Goal: Task Accomplishment & Management: Complete application form

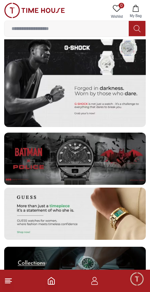
click at [132, 287] on span "Minimize live chat window" at bounding box center [137, 279] width 20 height 20
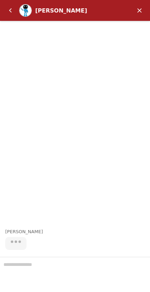
click at [6, 14] on em "Back" at bounding box center [10, 10] width 14 height 14
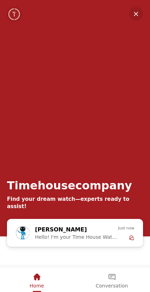
click at [125, 16] on div "Timehousecompany Find your dream watch—experts ready to assist!" at bounding box center [75, 109] width 150 height 219
click at [34, 283] on span "Home" at bounding box center [37, 286] width 14 height 6
click at [131, 17] on em "Minimize" at bounding box center [136, 14] width 14 height 14
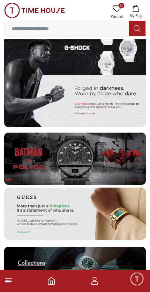
click at [134, 13] on button "My Bag" at bounding box center [135, 12] width 20 height 18
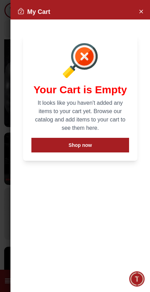
click at [131, 11] on div "My Cart" at bounding box center [79, 11] width 139 height 15
click at [145, 10] on button "Close Account" at bounding box center [140, 11] width 11 height 11
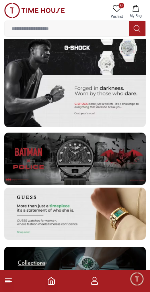
click at [128, 282] on footer at bounding box center [75, 281] width 150 height 22
click at [86, 287] on footer at bounding box center [75, 281] width 150 height 22
click at [94, 282] on icon "button" at bounding box center [94, 283] width 7 height 3
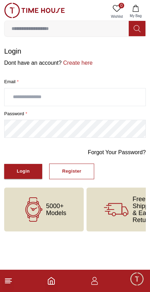
click at [116, 97] on input "text" at bounding box center [75, 97] width 141 height 17
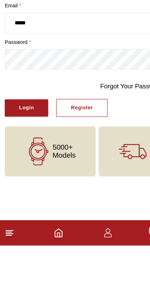
type input "*****"
click at [73, 168] on div "Register" at bounding box center [71, 172] width 19 height 8
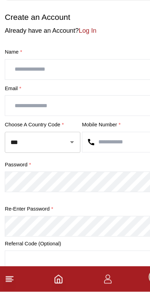
click at [64, 89] on input "text" at bounding box center [75, 97] width 141 height 17
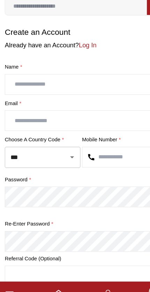
type input "*"
type input "**********"
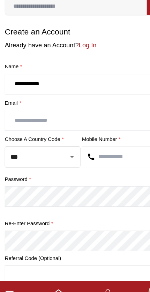
click at [41, 120] on input "text" at bounding box center [75, 128] width 141 height 17
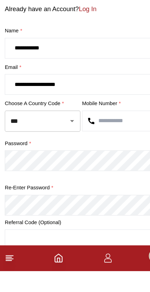
type input "**********"
click at [46, 155] on input "***" at bounding box center [27, 161] width 40 height 12
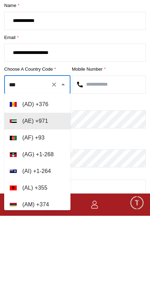
click at [32, 155] on input "***" at bounding box center [27, 161] width 40 height 12
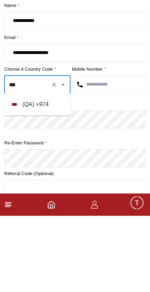
click at [104, 152] on input "text" at bounding box center [108, 160] width 73 height 17
type input "***"
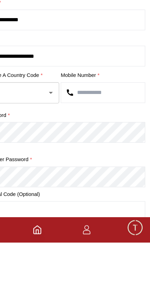
type input "*"
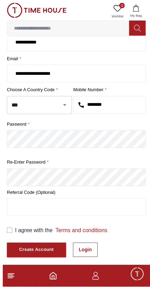
scroll to position [48, 0]
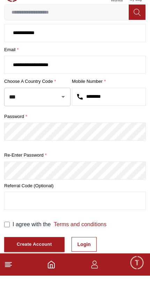
type input "********"
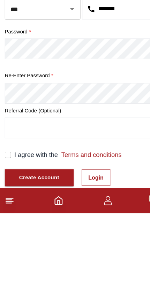
scroll to position [103, 0]
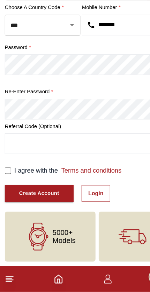
click at [85, 199] on link "Login" at bounding box center [83, 206] width 25 height 15
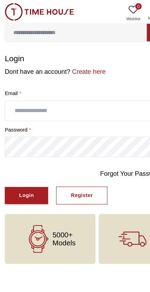
click at [73, 172] on div "Register" at bounding box center [71, 172] width 19 height 8
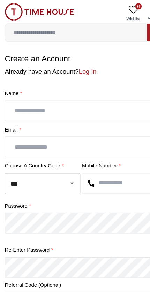
click at [26, 96] on input "text" at bounding box center [75, 97] width 141 height 17
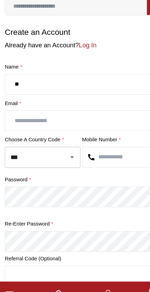
type input "*"
type input "**********"
click at [15, 120] on input "text" at bounding box center [75, 128] width 141 height 17
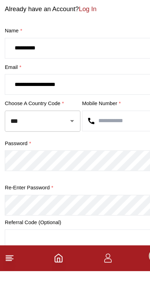
type input "**********"
click at [25, 155] on input "***" at bounding box center [27, 161] width 40 height 12
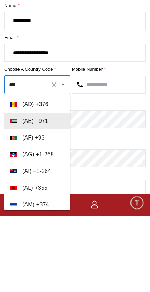
click at [35, 155] on input "***" at bounding box center [27, 161] width 40 height 12
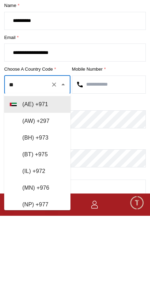
type input "*"
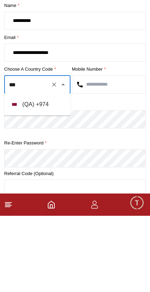
click at [21, 173] on li "( QA ) + 974" at bounding box center [37, 181] width 66 height 17
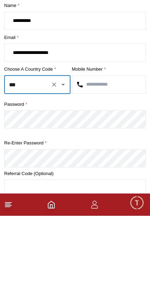
type input "***"
click at [85, 152] on input "text" at bounding box center [108, 160] width 73 height 17
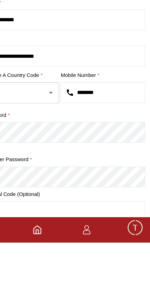
type input "********"
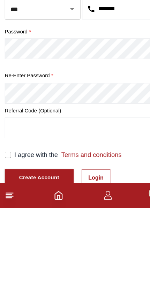
scroll to position [103, 0]
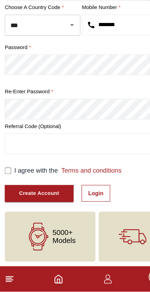
click at [14, 199] on button "Create Account" at bounding box center [34, 206] width 60 height 15
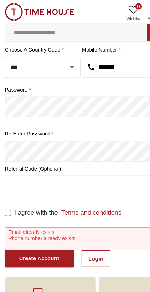
scroll to position [102, 0]
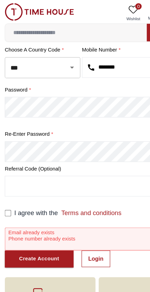
click at [85, 226] on link "Login" at bounding box center [83, 227] width 25 height 15
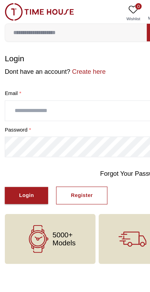
click at [16, 93] on input "text" at bounding box center [75, 97] width 141 height 17
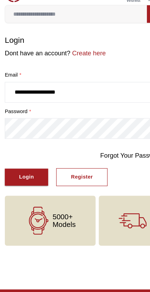
type input "**********"
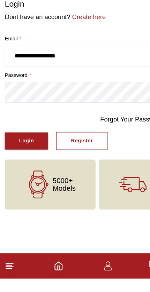
click at [96, 148] on link "Forgot Your Password?" at bounding box center [117, 152] width 58 height 8
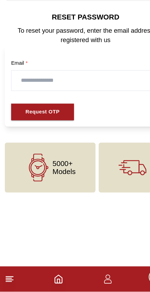
click at [17, 98] on input "text" at bounding box center [75, 106] width 130 height 17
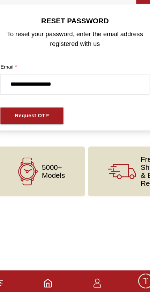
type input "**********"
click at [22, 131] on div "Request OTP" at bounding box center [37, 135] width 30 height 8
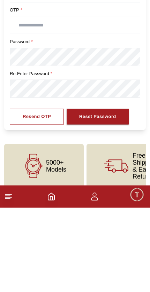
scroll to position [36, 0]
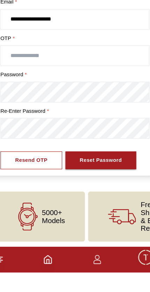
click at [12, 94] on input "text" at bounding box center [75, 102] width 130 height 17
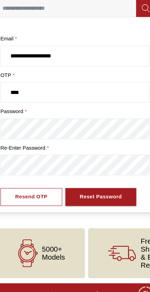
type input "****"
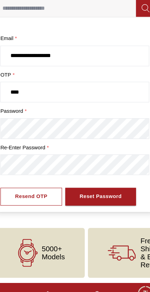
click at [99, 190] on div "Reset Password" at bounding box center [97, 194] width 37 height 8
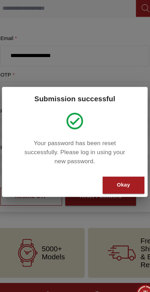
click at [113, 180] on div "Okay" at bounding box center [118, 184] width 12 height 8
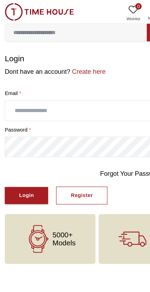
click at [19, 98] on input "text" at bounding box center [75, 97] width 141 height 17
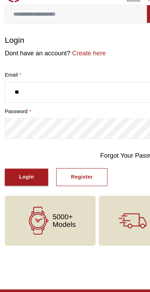
type input "*"
type input "**********"
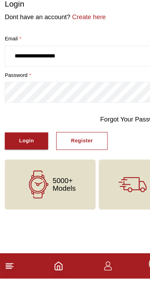
click at [20, 168] on div "Login" at bounding box center [23, 172] width 13 height 8
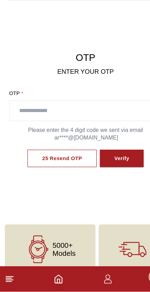
click at [16, 125] on input "text" at bounding box center [74, 133] width 133 height 17
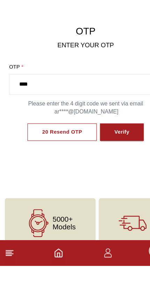
type input "****"
click at [96, 168] on button "Verify" at bounding box center [106, 176] width 38 height 16
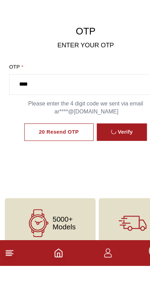
scroll to position [12, 0]
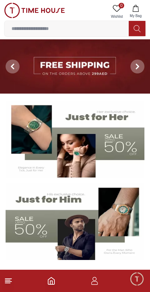
click at [23, 33] on input at bounding box center [67, 29] width 124 height 14
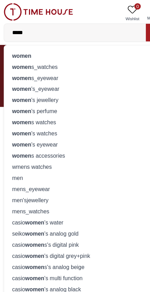
type input "*****"
click at [20, 60] on strong "women" at bounding box center [20, 59] width 17 height 6
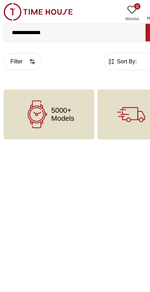
click at [17, 100] on div "5000+ Models" at bounding box center [43, 100] width 79 height 44
click at [27, 101] on icon at bounding box center [33, 100] width 13 height 13
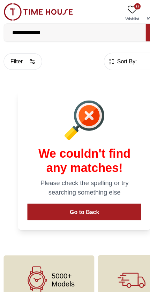
click at [29, 99] on div at bounding box center [75, 105] width 100 height 35
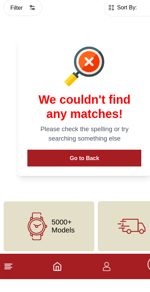
scroll to position [3, 0]
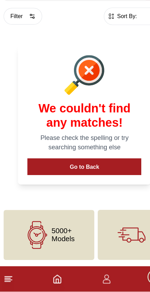
click at [57, 236] on span "5000+ Models" at bounding box center [56, 243] width 20 height 14
click at [59, 236] on span "5000+ Models" at bounding box center [56, 243] width 20 height 14
click at [88, 175] on button "Go to Back" at bounding box center [75, 182] width 100 height 15
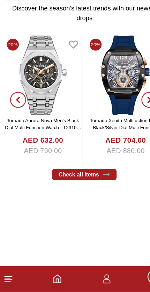
scroll to position [287, 0]
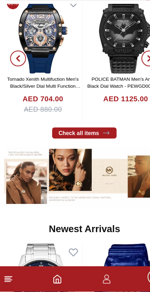
click at [89, 148] on link "Check all items" at bounding box center [75, 153] width 56 height 10
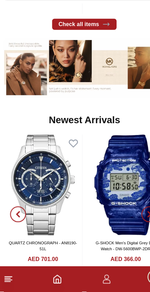
scroll to position [387, 0]
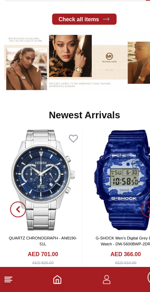
click at [24, 65] on img at bounding box center [75, 90] width 142 height 53
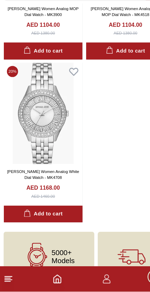
scroll to position [1040, 0]
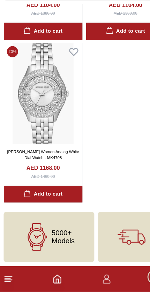
click at [62, 237] on span "5000+ Models" at bounding box center [56, 244] width 20 height 14
click at [56, 237] on span "5000+ Models" at bounding box center [56, 244] width 20 height 14
click at [10, 277] on icon at bounding box center [8, 281] width 8 height 8
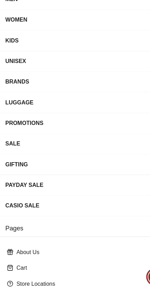
click at [14, 47] on div "WOMEN" at bounding box center [69, 53] width 126 height 13
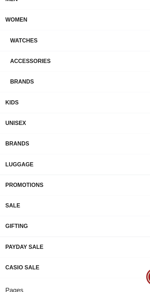
click at [13, 66] on div "Watches" at bounding box center [71, 72] width 122 height 13
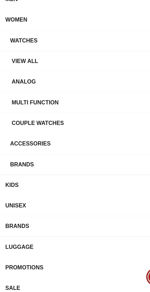
click at [16, 66] on div "Watches" at bounding box center [71, 72] width 122 height 13
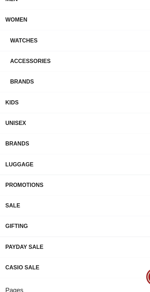
click at [15, 66] on div "Watches" at bounding box center [71, 72] width 122 height 13
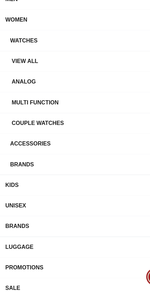
click at [15, 84] on div "View all" at bounding box center [77, 90] width 133 height 13
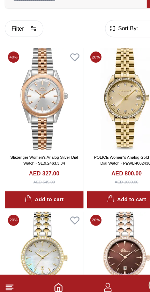
click at [24, 47] on button "Filter" at bounding box center [21, 54] width 34 height 15
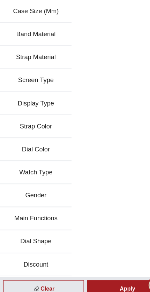
scroll to position [128, 0]
click at [104, 275] on div "Apply" at bounding box center [111, 282] width 71 height 15
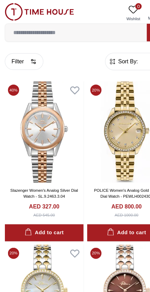
click at [97, 57] on icon "button" at bounding box center [98, 54] width 7 height 7
click at [101, 57] on icon "button" at bounding box center [98, 54] width 7 height 7
click at [116, 6] on icon at bounding box center [117, 8] width 8 height 7
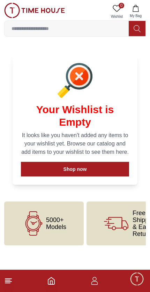
click at [97, 282] on icon "button" at bounding box center [94, 281] width 8 height 8
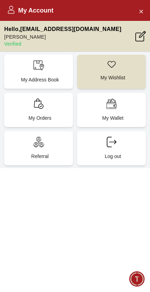
click at [136, 39] on icon at bounding box center [139, 37] width 9 height 9
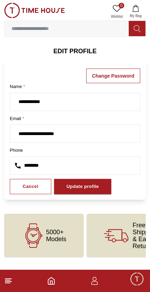
click at [104, 276] on footer at bounding box center [75, 281] width 150 height 22
click at [92, 277] on icon "button" at bounding box center [94, 281] width 8 height 8
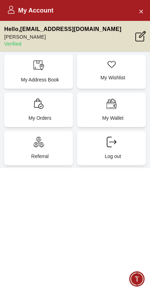
click at [119, 112] on div "My Wallet" at bounding box center [111, 110] width 69 height 34
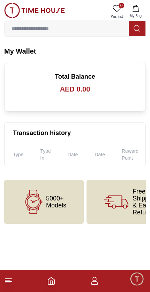
click at [35, 86] on h3 "AED 0.00" at bounding box center [75, 89] width 124 height 10
click at [33, 86] on h3 "AED 0.00" at bounding box center [75, 89] width 124 height 10
click at [18, 58] on section "My Wallet Total Balance AED 0.00 Transaction history Type Type In Date Date Rew…" at bounding box center [75, 106] width 150 height 120
click at [18, 53] on h2 "My Wallet" at bounding box center [75, 51] width 142 height 10
click at [135, 278] on span "Minimize live chat window" at bounding box center [137, 279] width 20 height 20
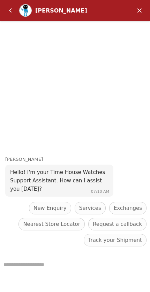
click at [135, 15] on em "Minimize" at bounding box center [139, 10] width 14 height 14
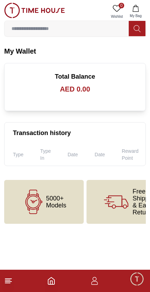
click at [12, 278] on icon at bounding box center [8, 281] width 8 height 8
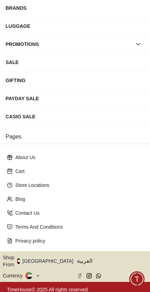
scroll to position [100, 0]
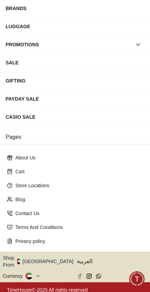
click at [49, 260] on button "Shop From UAE" at bounding box center [41, 262] width 76 height 14
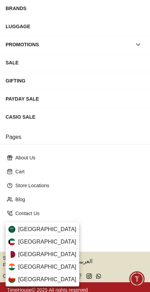
click at [48, 253] on div "[GEOGRAPHIC_DATA]" at bounding box center [43, 255] width 74 height 13
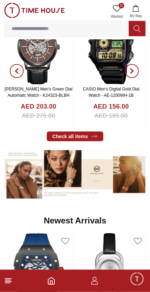
scroll to position [303, 0]
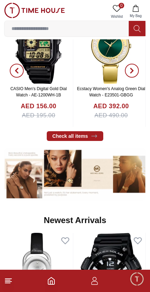
click at [100, 177] on img at bounding box center [75, 174] width 142 height 53
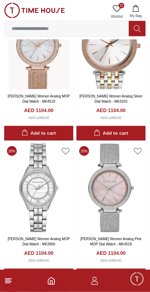
scroll to position [790, 0]
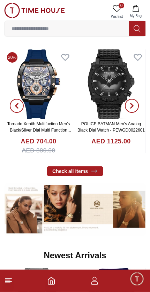
scroll to position [269, 0]
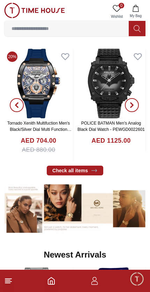
click at [137, 13] on button "My Bag" at bounding box center [135, 12] width 20 height 18
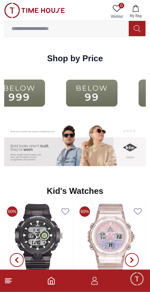
scroll to position [977, 0]
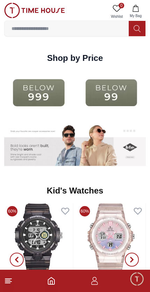
click at [87, 95] on img at bounding box center [111, 93] width 69 height 44
click at [87, 292] on html "100% Genuine products with International Warranty Shop From [GEOGRAPHIC_DATA] |…" at bounding box center [75, 12] width 150 height 1978
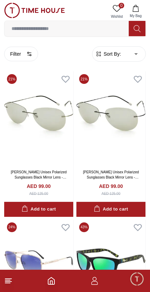
click at [22, 53] on button "Filter" at bounding box center [21, 54] width 34 height 15
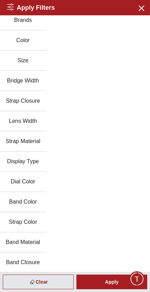
scroll to position [32, 0]
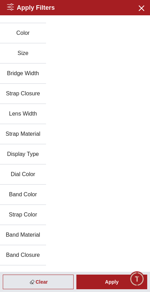
click at [140, 10] on icon "button" at bounding box center [141, 7] width 9 height 9
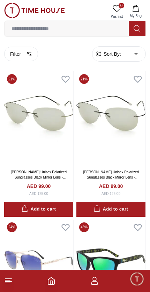
click at [45, 281] on footer at bounding box center [75, 281] width 150 height 22
click at [44, 280] on footer at bounding box center [75, 281] width 150 height 22
click at [52, 285] on icon "Home" at bounding box center [51, 281] width 6 height 7
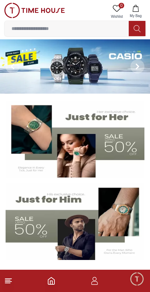
click at [8, 285] on icon at bounding box center [8, 281] width 8 height 8
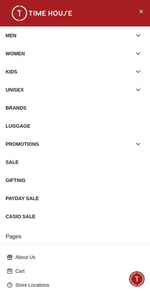
click at [104, 52] on div "WOMEN" at bounding box center [69, 53] width 126 height 13
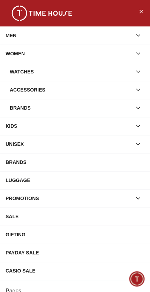
click at [128, 55] on div "WOMEN" at bounding box center [69, 53] width 126 height 13
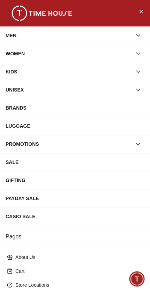
click at [115, 54] on div "WOMEN" at bounding box center [69, 53] width 126 height 13
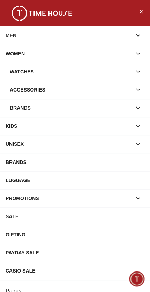
click at [97, 74] on div "Watches" at bounding box center [71, 72] width 122 height 13
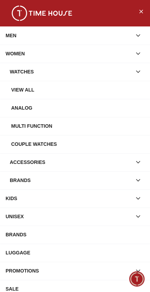
click at [109, 75] on div "Watches" at bounding box center [71, 72] width 122 height 13
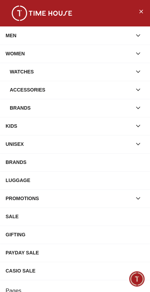
click at [107, 77] on div "Watches" at bounding box center [71, 72] width 122 height 13
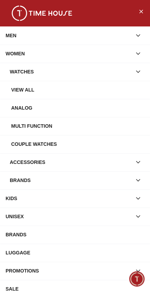
click at [95, 93] on div "View all" at bounding box center [77, 90] width 133 height 13
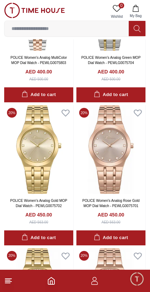
scroll to position [826, 0]
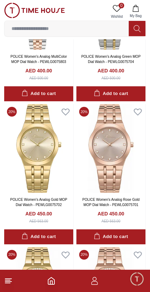
click at [91, 285] on icon "button" at bounding box center [94, 283] width 7 height 3
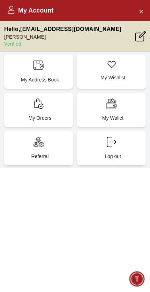
click at [135, 280] on span "Minimize live chat window" at bounding box center [137, 279] width 20 height 20
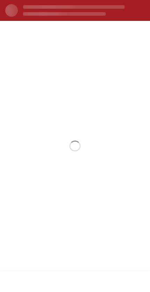
scroll to position [0, 0]
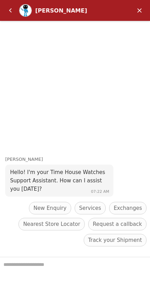
click at [137, 15] on em "Minimize" at bounding box center [139, 10] width 14 height 14
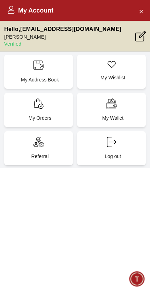
click at [137, 13] on button "Close Account" at bounding box center [140, 11] width 11 height 11
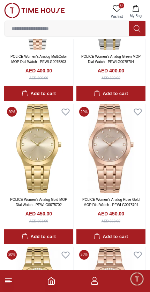
click at [12, 281] on icon at bounding box center [8, 281] width 8 height 8
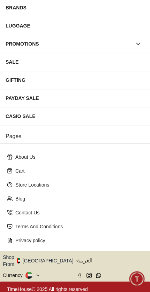
scroll to position [100, 0]
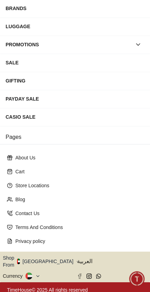
click at [20, 259] on img "button" at bounding box center [18, 262] width 3 height 6
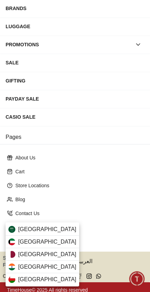
click at [13, 257] on img at bounding box center [11, 254] width 7 height 7
